Goal: Task Accomplishment & Management: Use online tool/utility

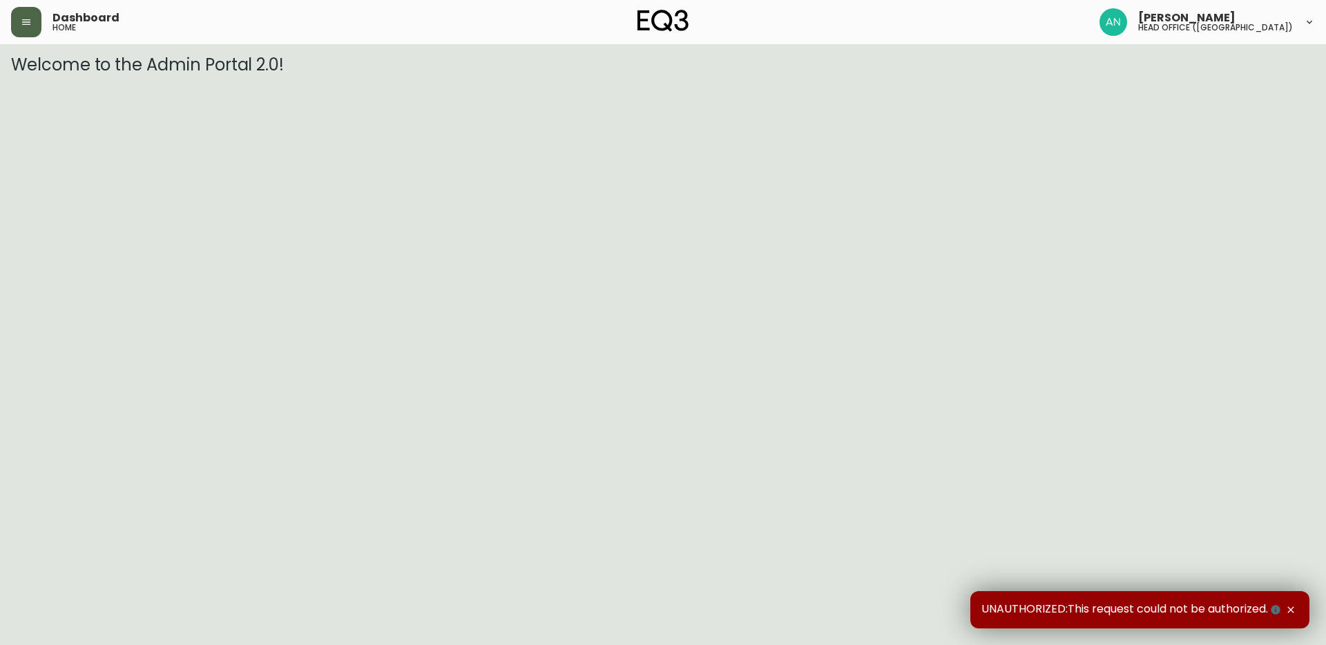
click at [27, 19] on icon "button" at bounding box center [26, 22] width 8 height 6
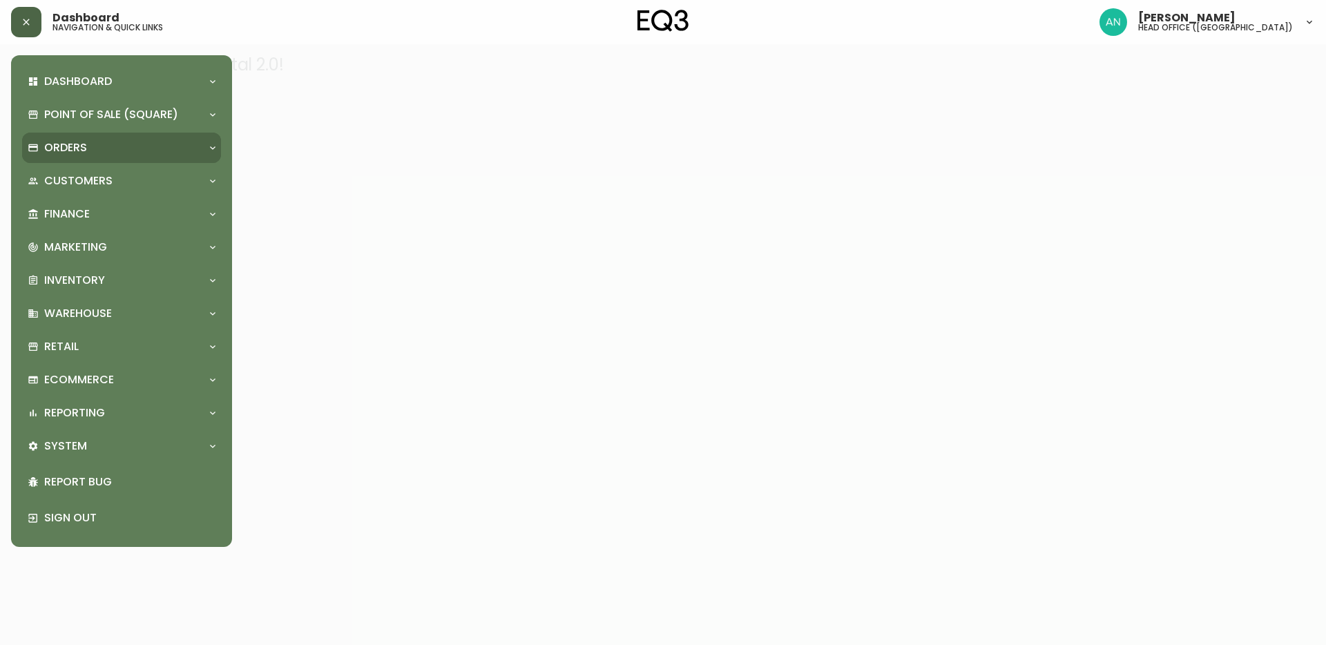
click at [91, 149] on div "Orders" at bounding box center [115, 147] width 174 height 15
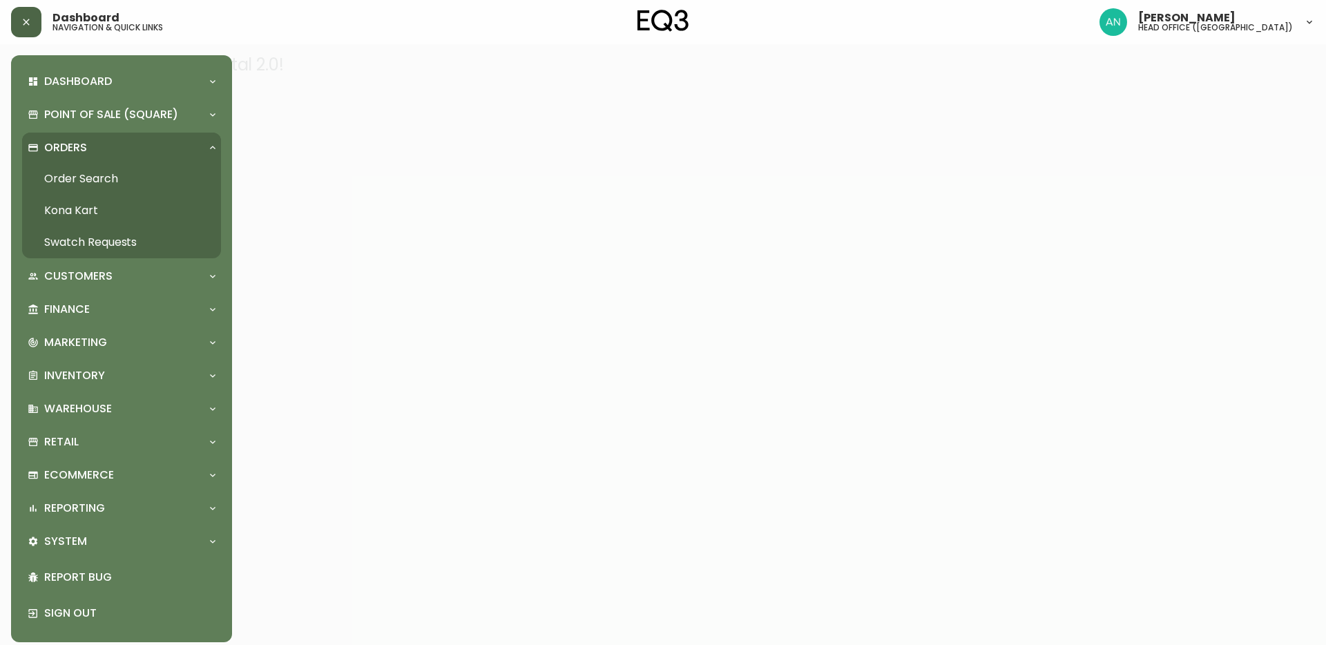
click at [113, 185] on link "Order Search" at bounding box center [121, 179] width 199 height 32
